Goal: Task Accomplishment & Management: Use online tool/utility

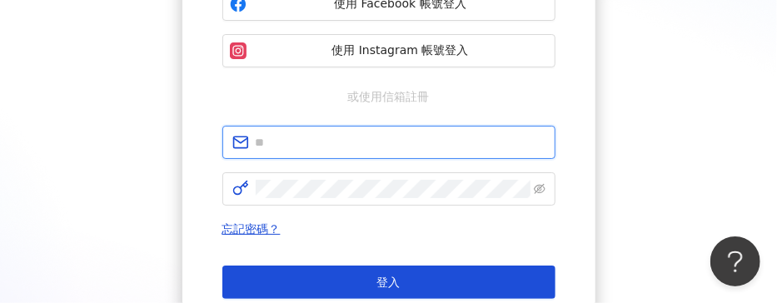
click at [440, 133] on input "text" at bounding box center [401, 142] width 290 height 18
type input "**********"
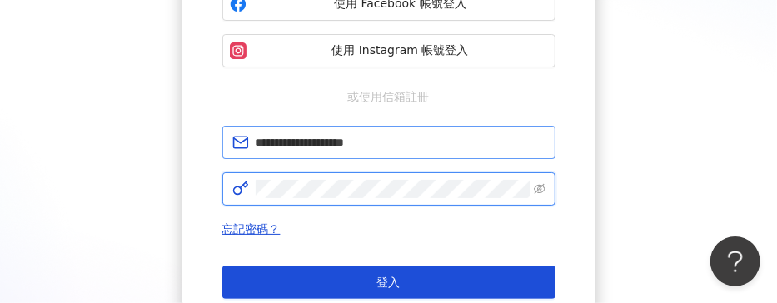
click button "登入" at bounding box center [388, 282] width 333 height 33
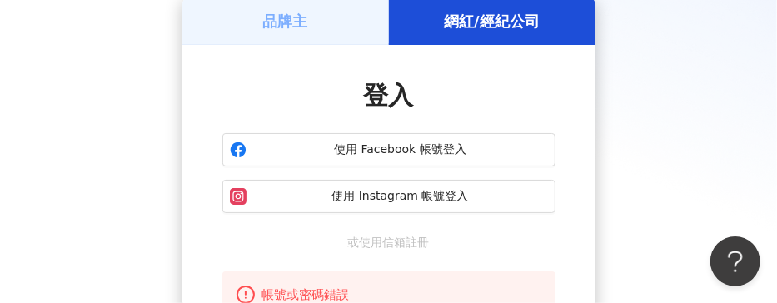
scroll to position [222, 0]
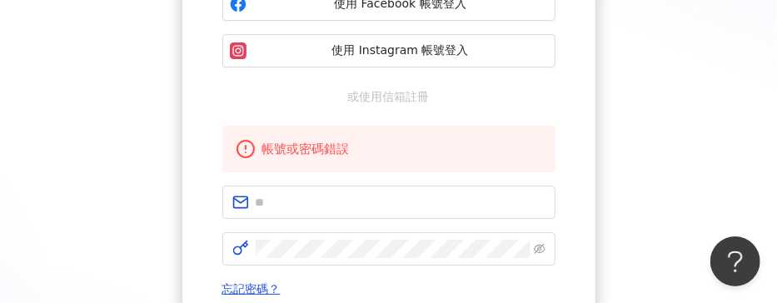
click at [442, 183] on div "帳號或密碼錯誤 忘記密碼？ 登入 還沒有 Kolr 帳號？ 立即註冊" at bounding box center [388, 259] width 333 height 266
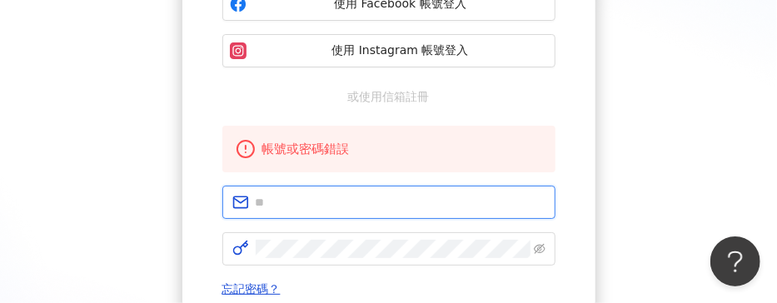
click at [455, 202] on input "text" at bounding box center [401, 202] width 290 height 18
type input "**********"
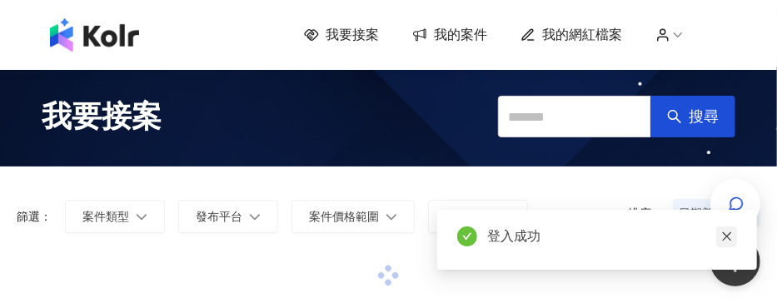
click at [730, 236] on icon "close" at bounding box center [727, 237] width 12 height 12
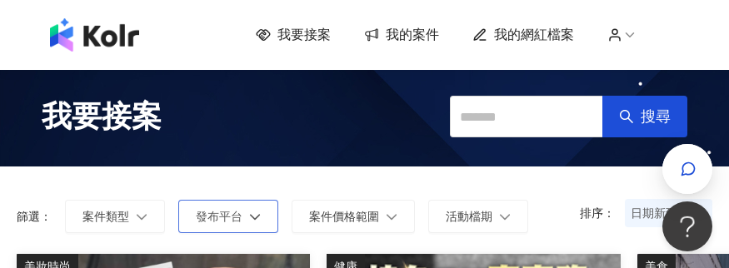
click at [219, 203] on button "發布平台" at bounding box center [228, 216] width 100 height 33
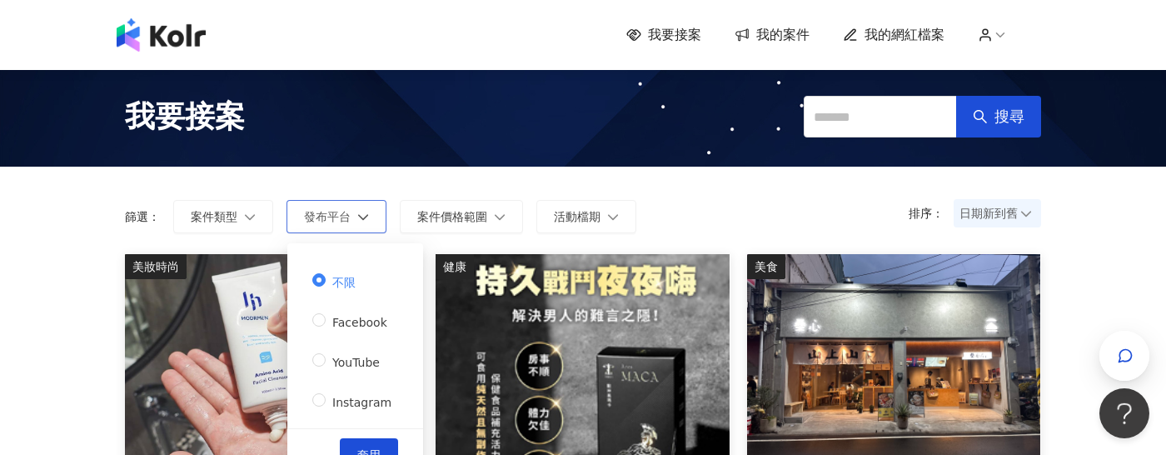
click at [315, 225] on button "發布平台" at bounding box center [336, 216] width 100 height 33
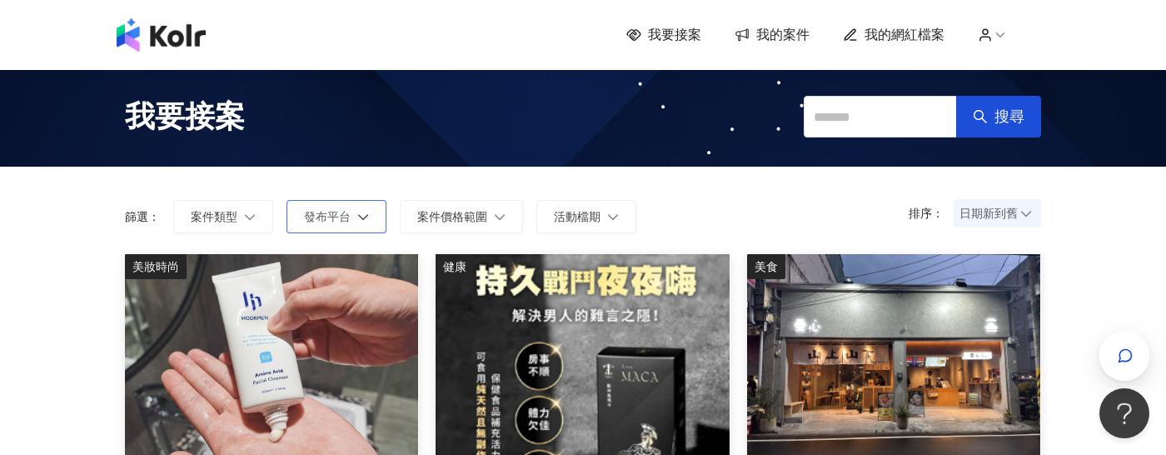
click at [330, 210] on span "發布平台" at bounding box center [327, 216] width 47 height 13
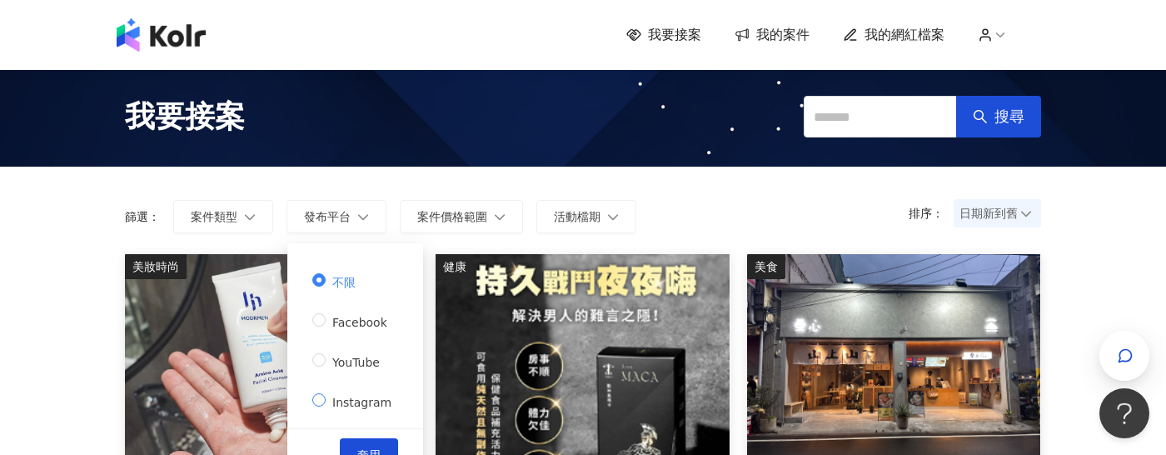
click at [348, 302] on span "Instagram" at bounding box center [362, 402] width 72 height 13
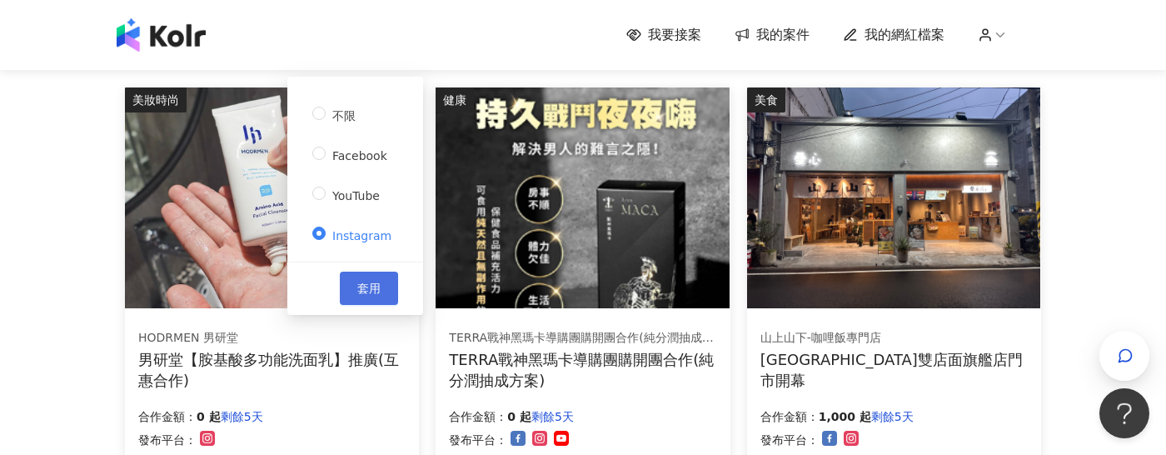
click at [357, 295] on span "套用" at bounding box center [368, 287] width 23 height 13
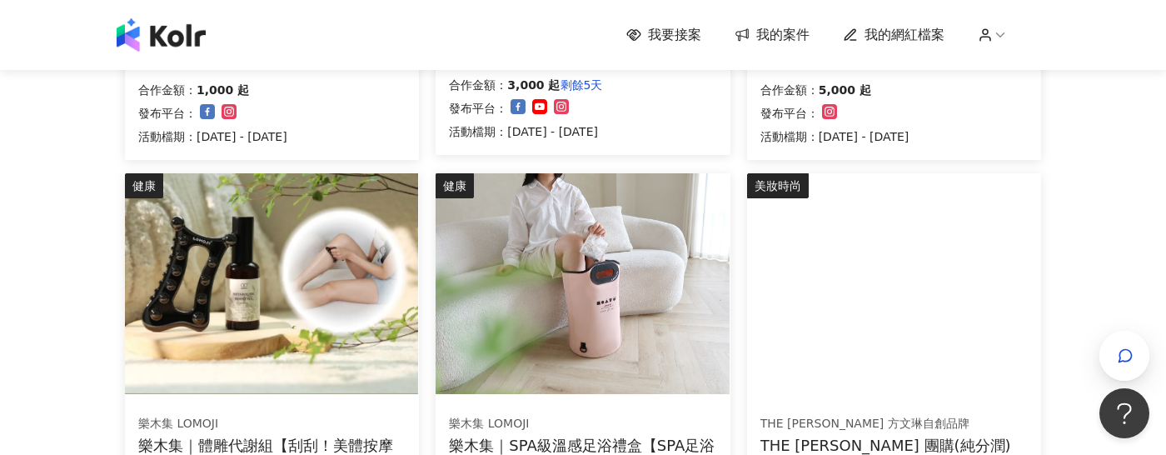
scroll to position [1166, 0]
